Goal: Task Accomplishment & Management: Complete application form

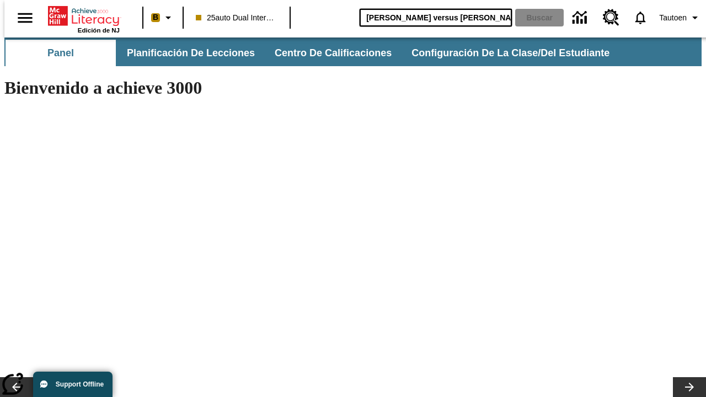
type input "[PERSON_NAME] versus [PERSON_NAME]"
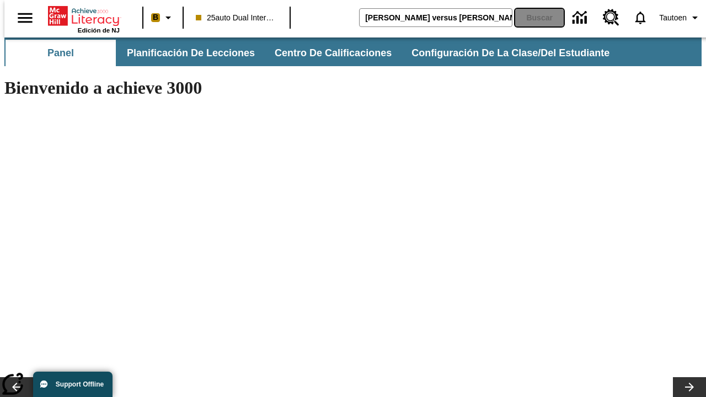
click at [532, 18] on button "Buscar" at bounding box center [539, 18] width 49 height 18
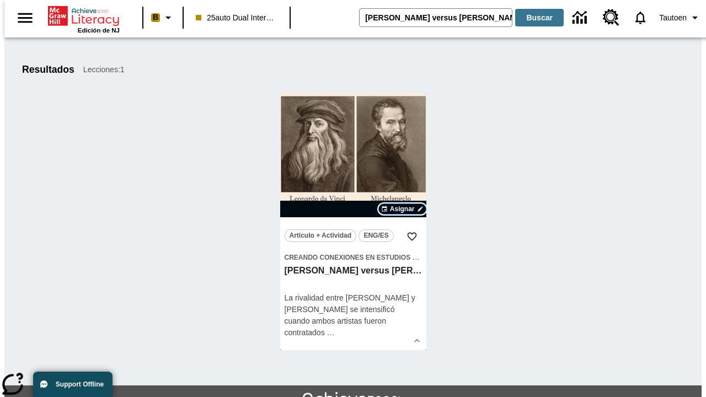
click at [402, 209] on span "Asignar" at bounding box center [402, 209] width 25 height 10
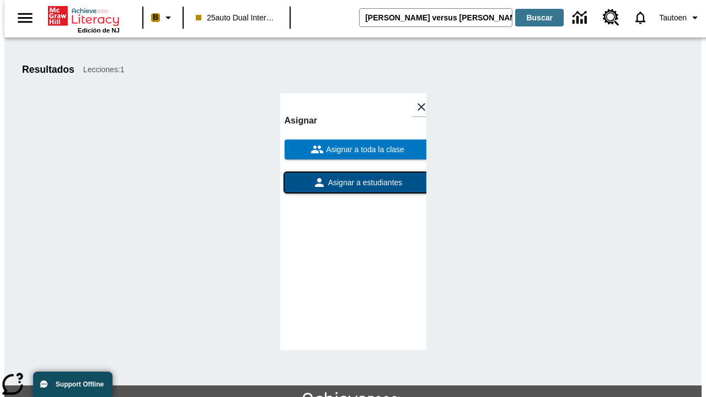
click at [353, 183] on span "Asignar a estudiantes" at bounding box center [364, 183] width 77 height 12
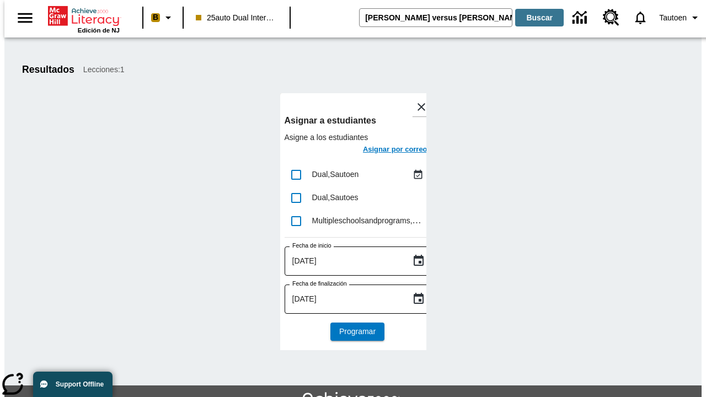
click at [385, 151] on h6 "Asignar por correo" at bounding box center [395, 149] width 65 height 13
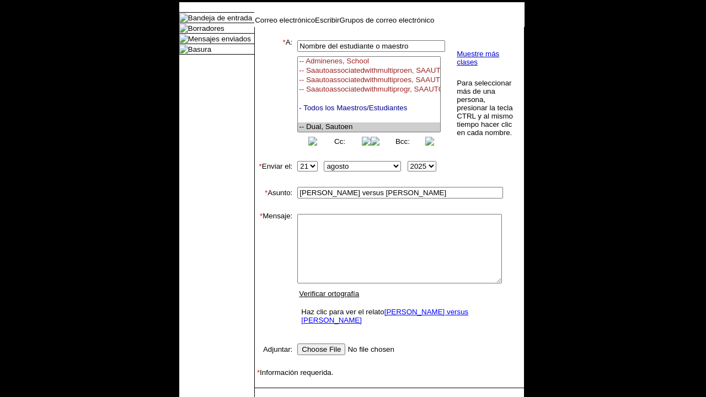
select select "U,21476361,1"
type textarea "email body message"
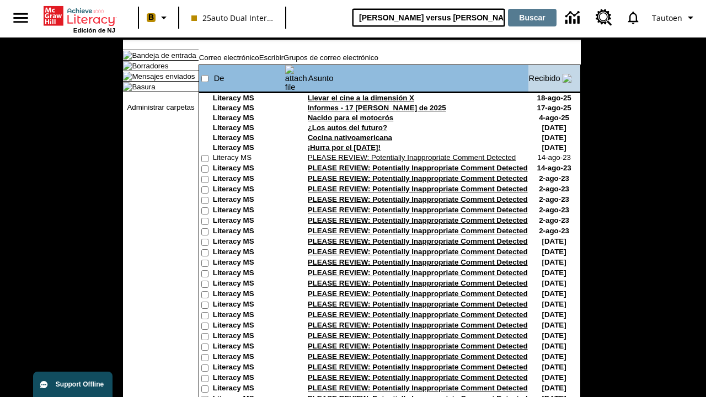
type input "[PERSON_NAME] versus [PERSON_NAME]"
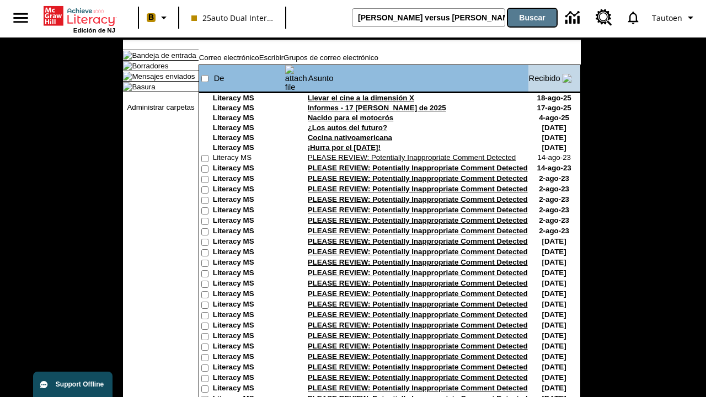
click at [532, 18] on button "Buscar" at bounding box center [532, 18] width 49 height 18
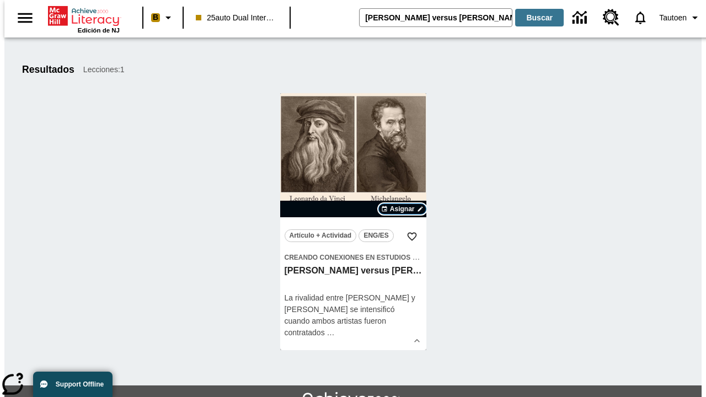
click at [402, 209] on span "Asignar" at bounding box center [402, 209] width 25 height 10
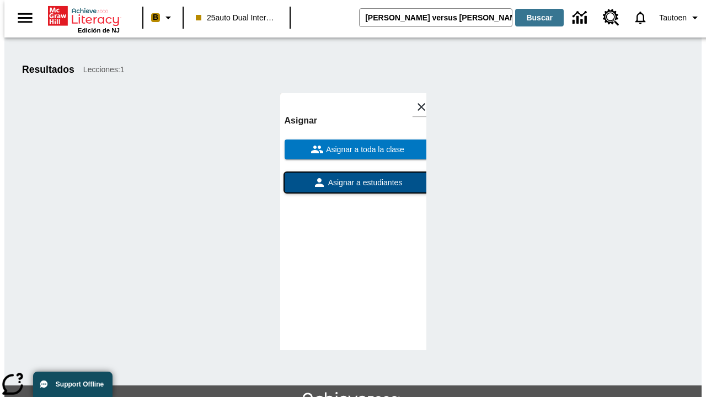
click at [353, 177] on span "Asignar a estudiantes" at bounding box center [364, 183] width 77 height 12
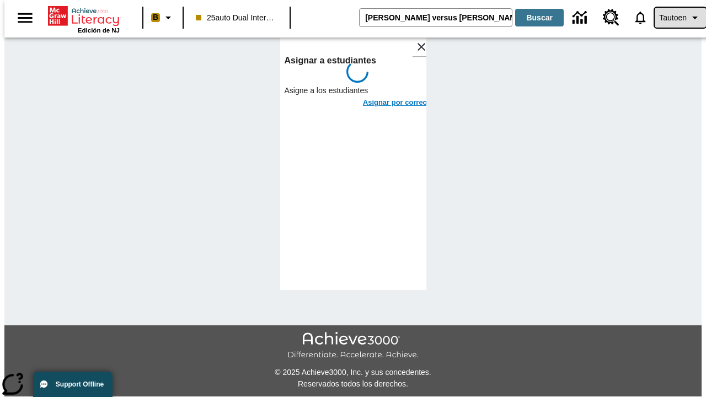
click at [675, 18] on span "Tautoen" at bounding box center [673, 18] width 28 height 12
